Goal: Task Accomplishment & Management: Use online tool/utility

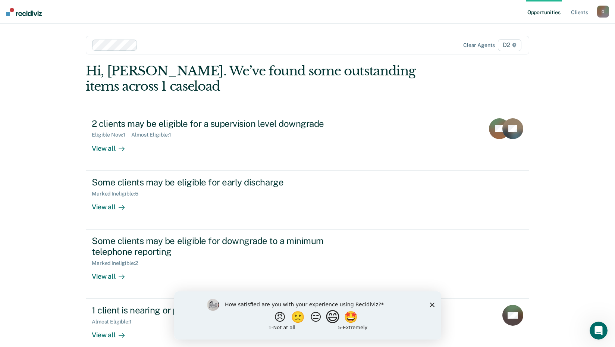
click at [340, 315] on button "😄" at bounding box center [334, 316] width 18 height 15
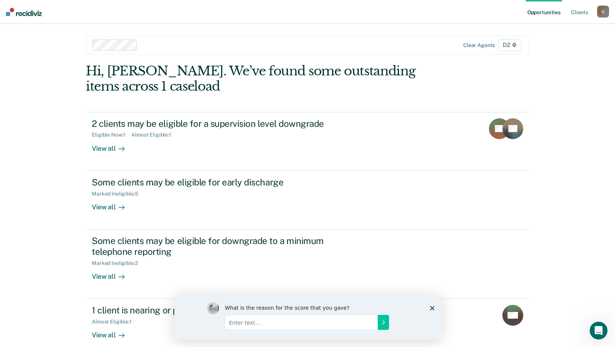
click at [428, 306] on div "What is the reason for the score that you gave?" at bounding box center [307, 316] width 267 height 45
click at [433, 306] on polygon "Close survey" at bounding box center [432, 307] width 4 height 4
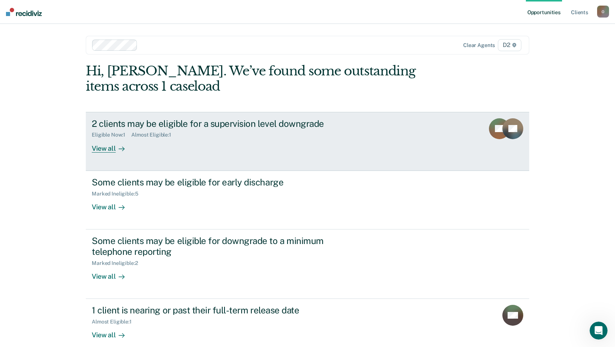
click at [94, 144] on div "View all" at bounding box center [113, 145] width 42 height 15
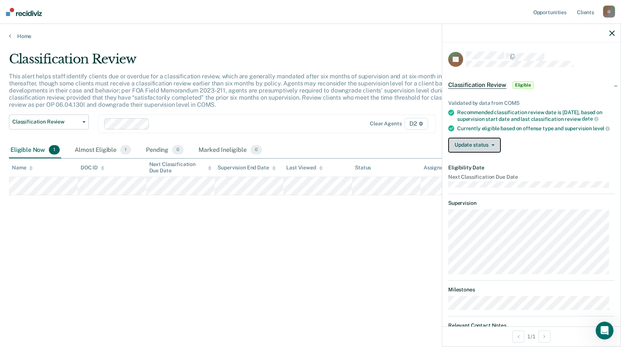
click at [474, 153] on button "Update status" at bounding box center [474, 145] width 53 height 15
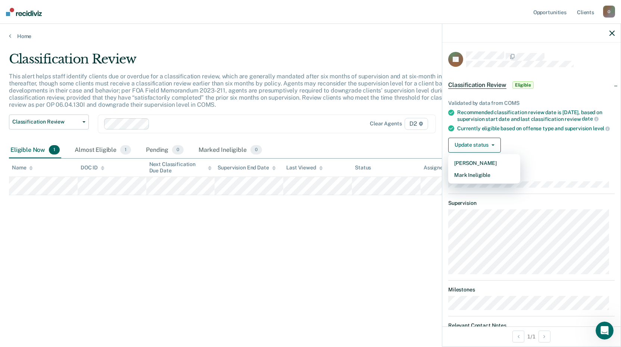
click at [353, 231] on div "Classification Review This alert helps staff identify clients due or overdue fo…" at bounding box center [310, 170] width 603 height 239
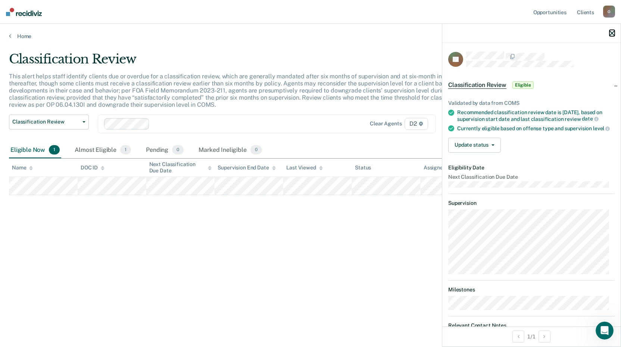
click at [611, 32] on icon "button" at bounding box center [611, 33] width 5 height 5
click at [476, 148] on button "Update status" at bounding box center [474, 145] width 53 height 15
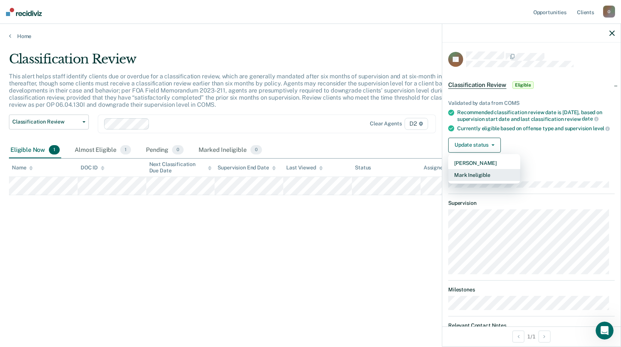
click at [475, 180] on button "Mark Ineligible" at bounding box center [484, 175] width 72 height 12
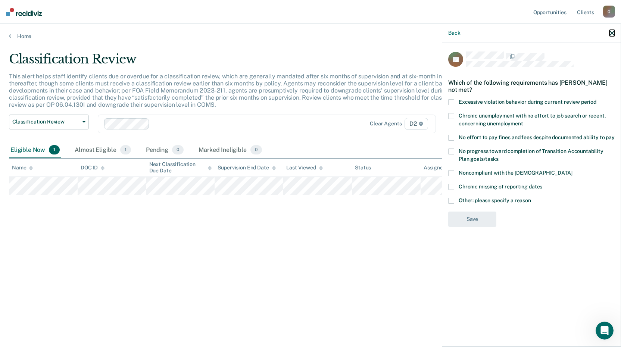
click at [611, 33] on icon "button" at bounding box center [611, 33] width 5 height 5
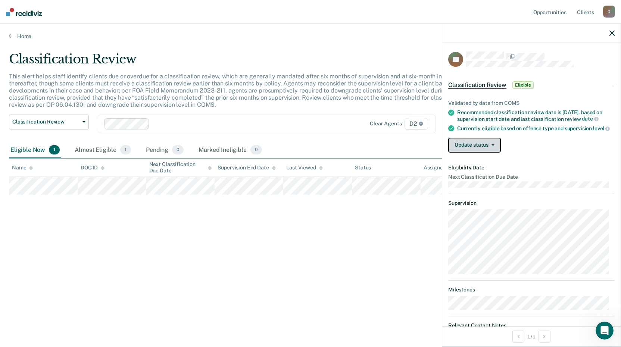
click at [483, 151] on button "Update status" at bounding box center [474, 145] width 53 height 15
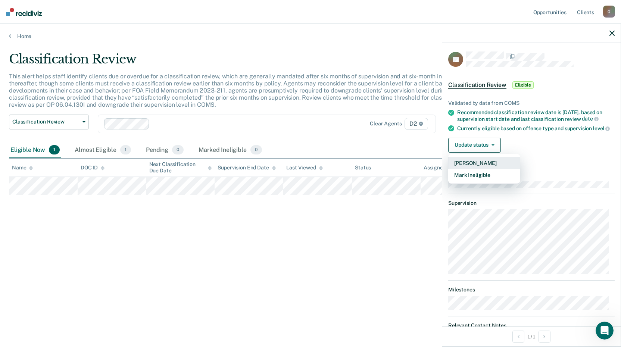
click at [477, 167] on button "[PERSON_NAME]" at bounding box center [484, 163] width 72 height 12
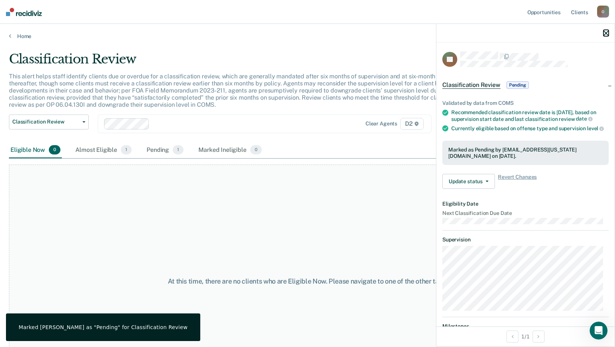
click at [606, 34] on icon "button" at bounding box center [606, 33] width 5 height 5
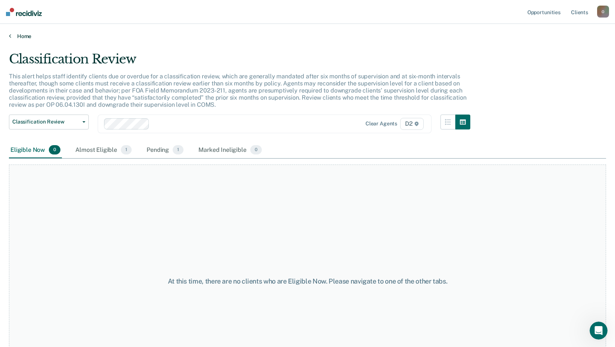
click at [24, 36] on link "Home" at bounding box center [307, 36] width 597 height 7
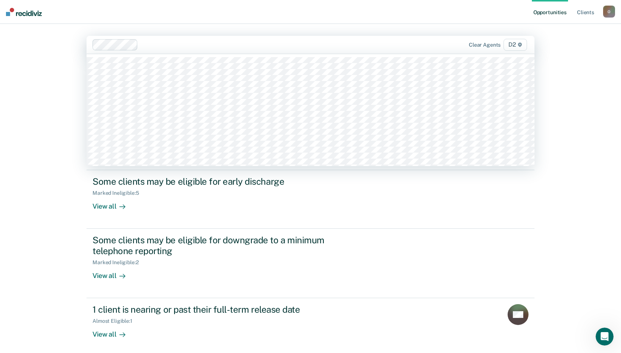
click at [513, 48] on span "D2" at bounding box center [515, 45] width 23 height 12
drag, startPoint x: 513, startPoint y: 48, endPoint x: 561, endPoint y: 55, distance: 49.4
click at [513, 48] on span "D2" at bounding box center [515, 45] width 23 height 12
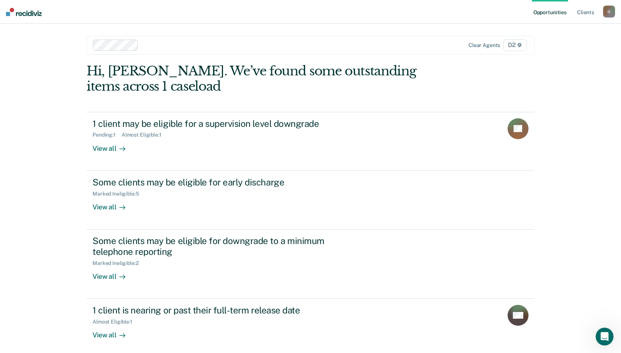
click at [552, 12] on link "Opportunities" at bounding box center [550, 12] width 36 height 24
click at [544, 12] on link "Opportunities" at bounding box center [550, 12] width 36 height 24
click at [608, 10] on div "O" at bounding box center [609, 12] width 12 height 12
click at [558, 40] on link "How it works" at bounding box center [579, 40] width 60 height 6
